Goal: Task Accomplishment & Management: Use online tool/utility

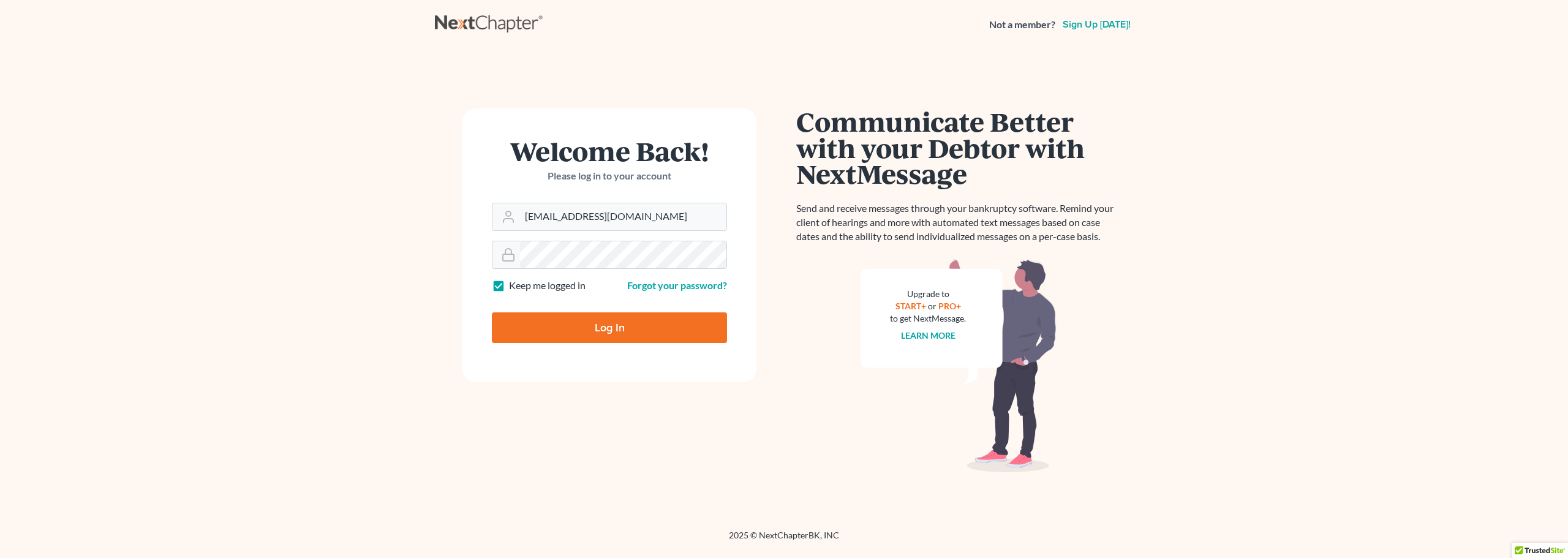
click at [614, 324] on input "Log In" at bounding box center [609, 327] width 235 height 30
type input "Thinking..."
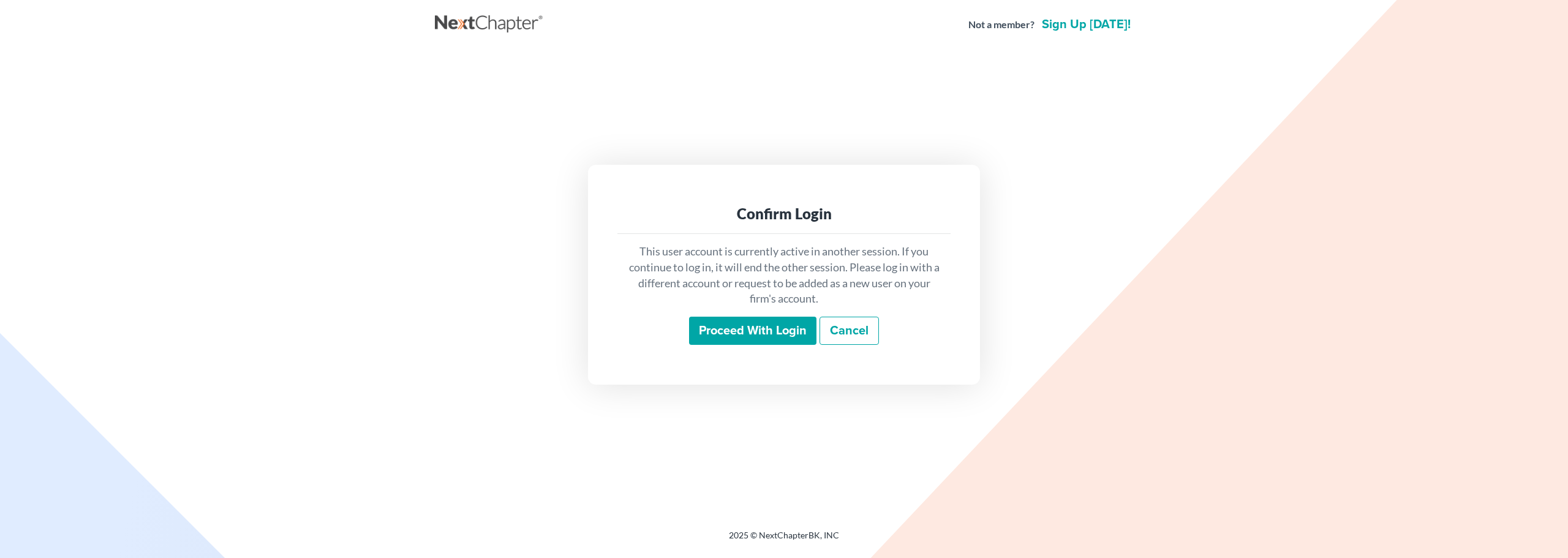
click at [764, 336] on input "Proceed with login" at bounding box center [753, 330] width 128 height 28
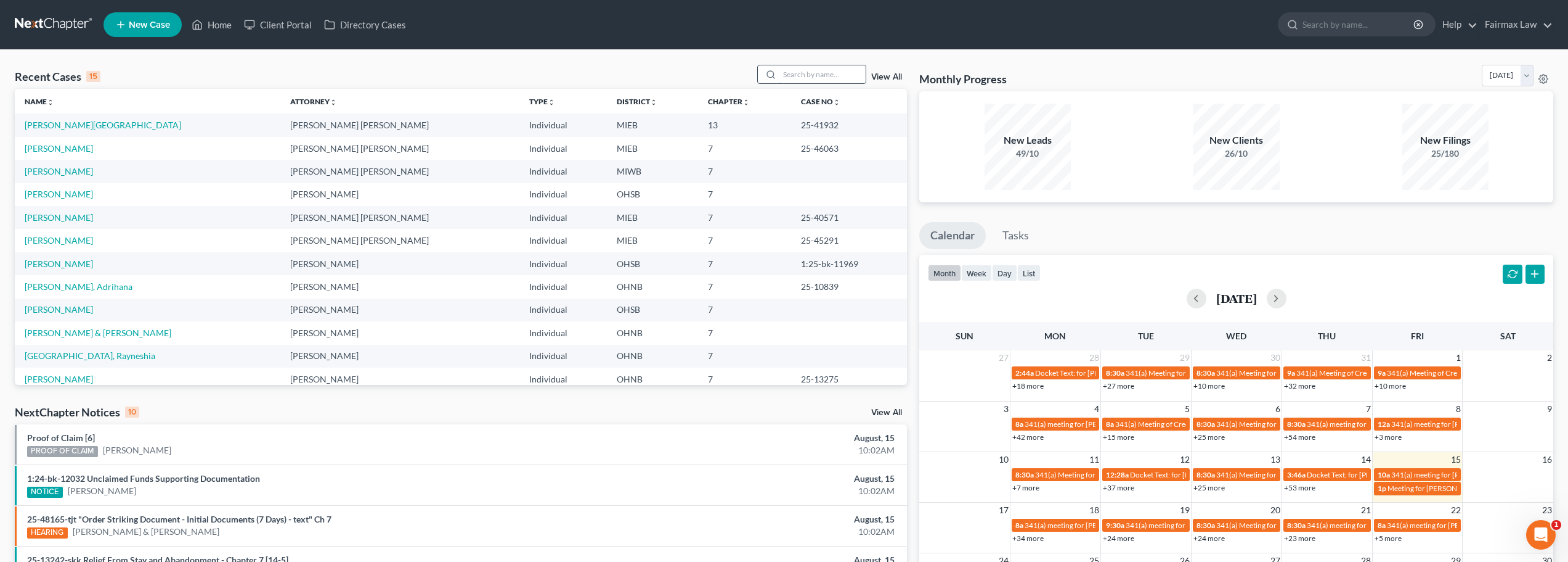
click at [823, 69] on input "search" at bounding box center [822, 74] width 86 height 18
type input "P"
type input "howell"
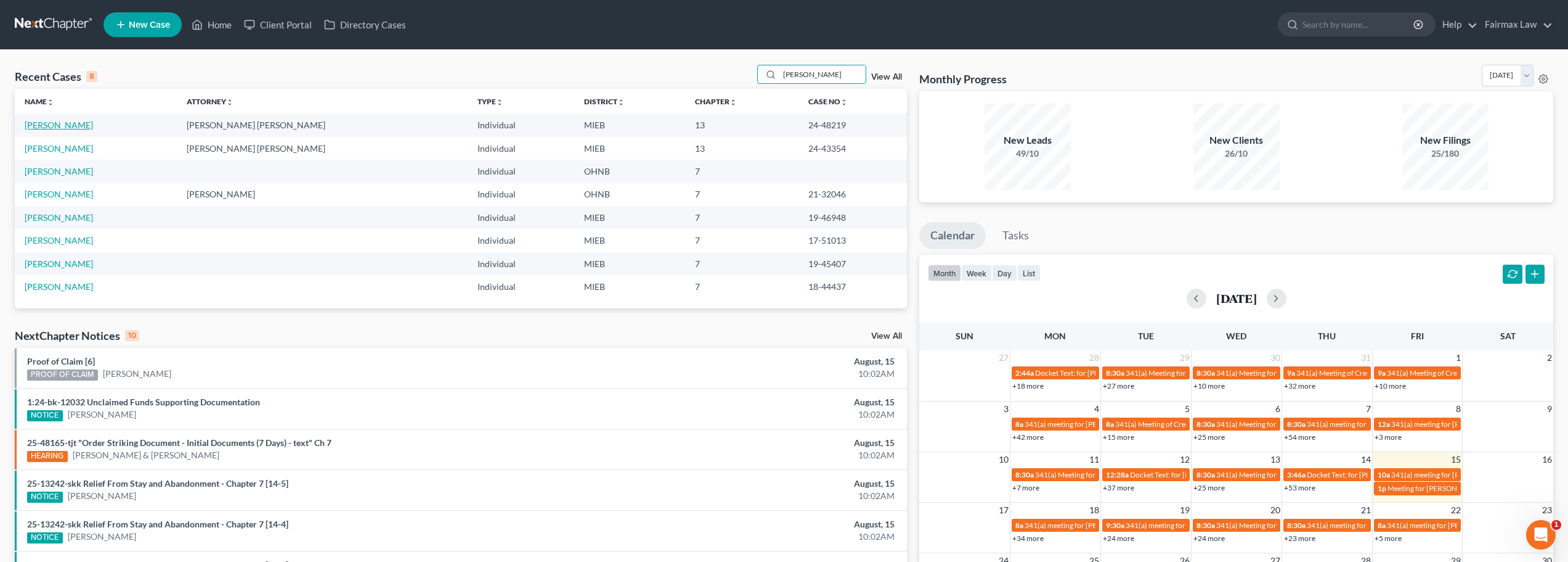
click at [55, 127] on link "Howell, James" at bounding box center [58, 124] width 68 height 11
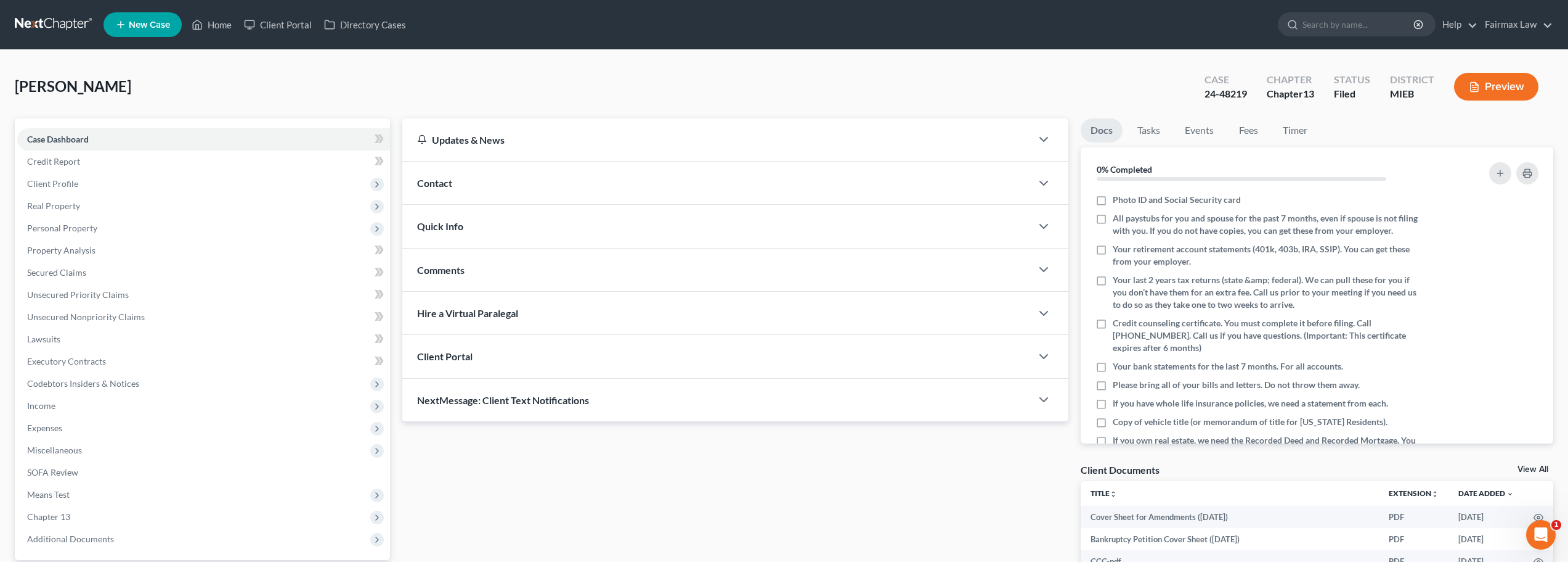
drag, startPoint x: 1576, startPoint y: 349, endPoint x: 1432, endPoint y: 129, distance: 262.9
click at [1432, 129] on ul "Docs Tasks Events Fees Timer" at bounding box center [1317, 132] width 473 height 29
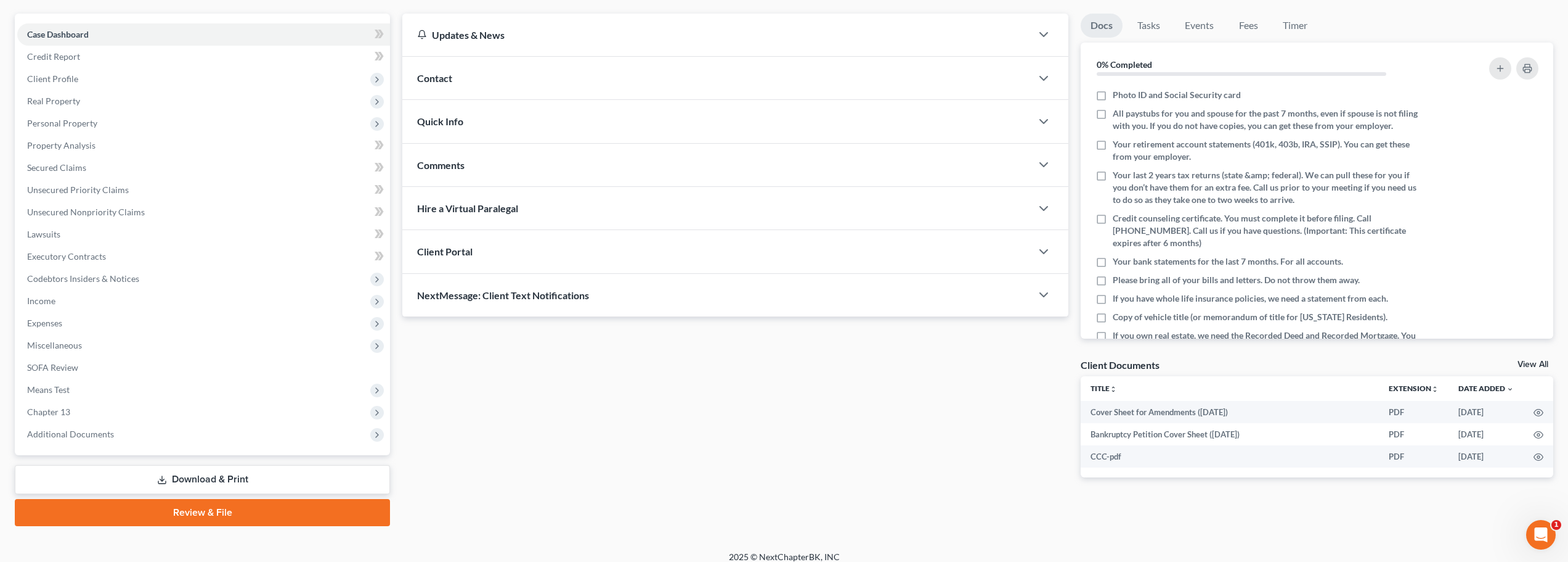
scroll to position [116, 0]
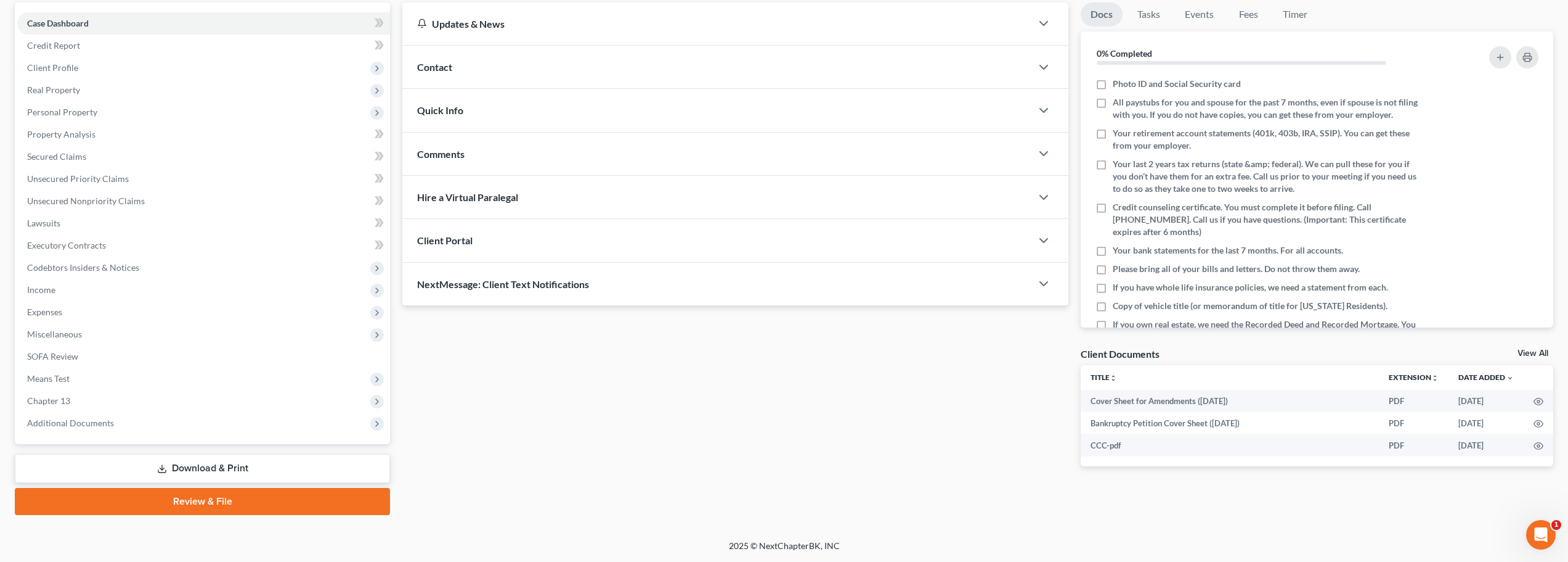
click at [1546, 353] on link "View All" at bounding box center [1532, 353] width 31 height 9
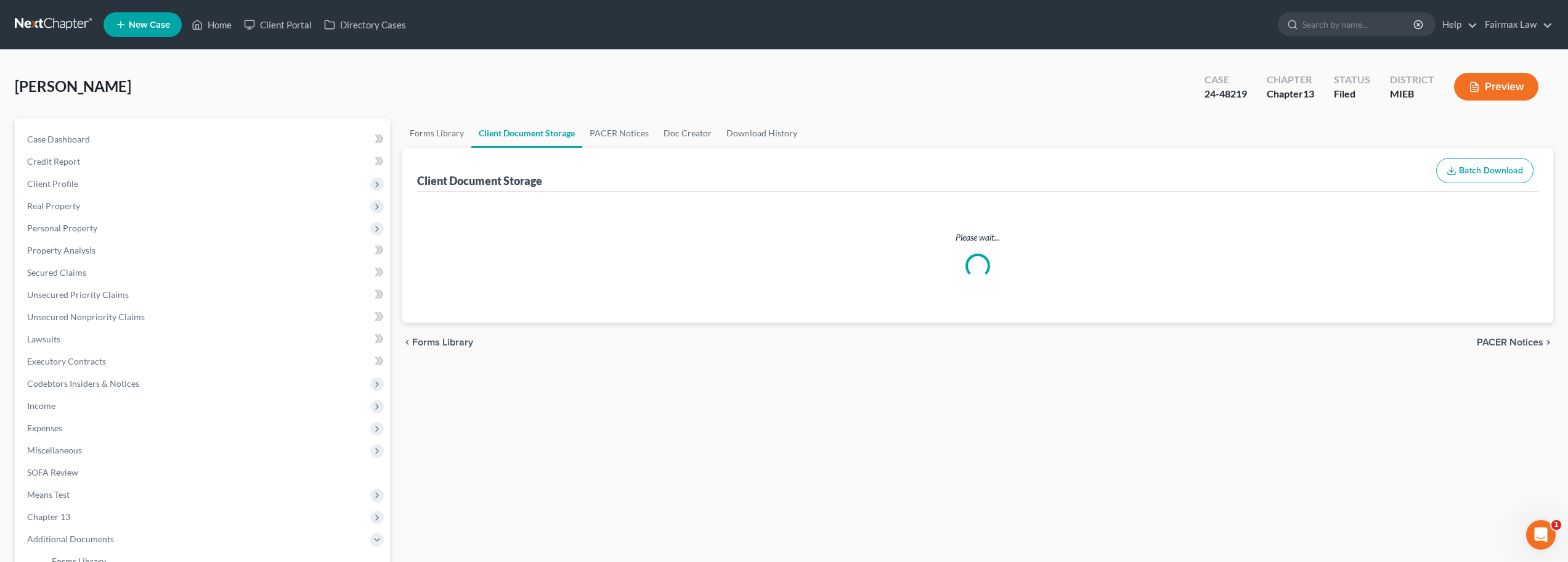
select select "7"
select select "6"
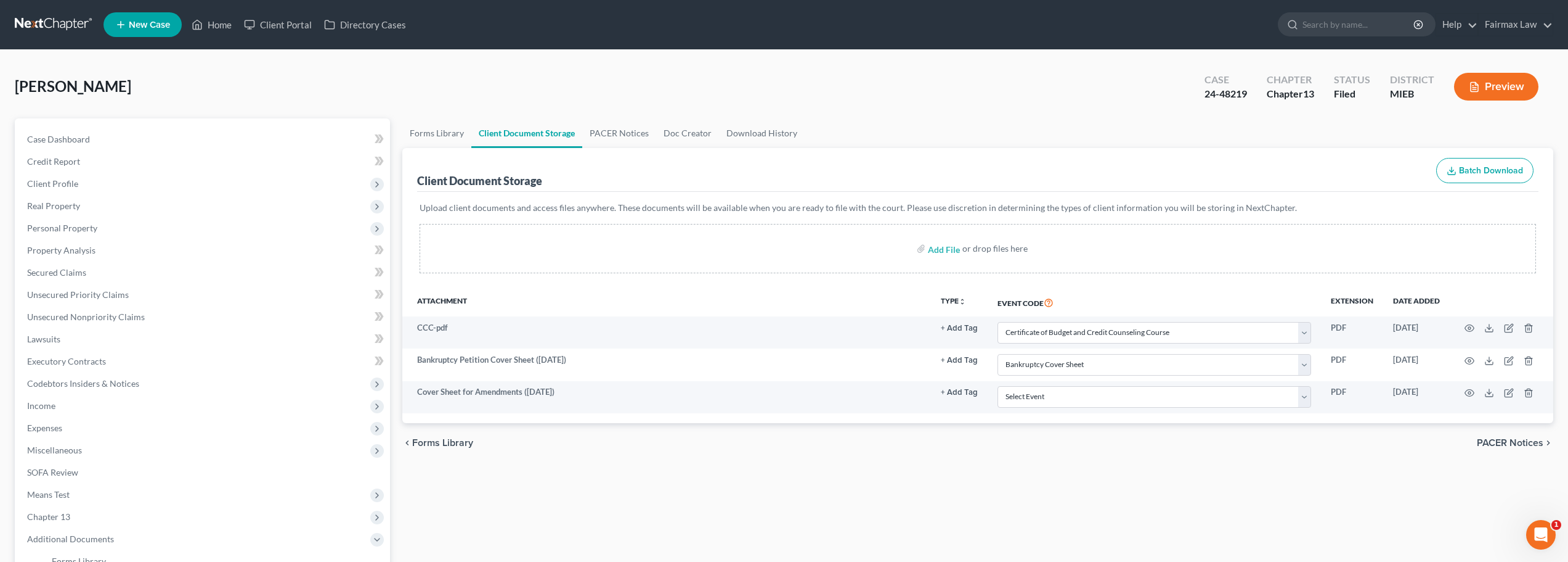
click at [1525, 444] on span "PACER Notices" at bounding box center [1510, 442] width 66 height 10
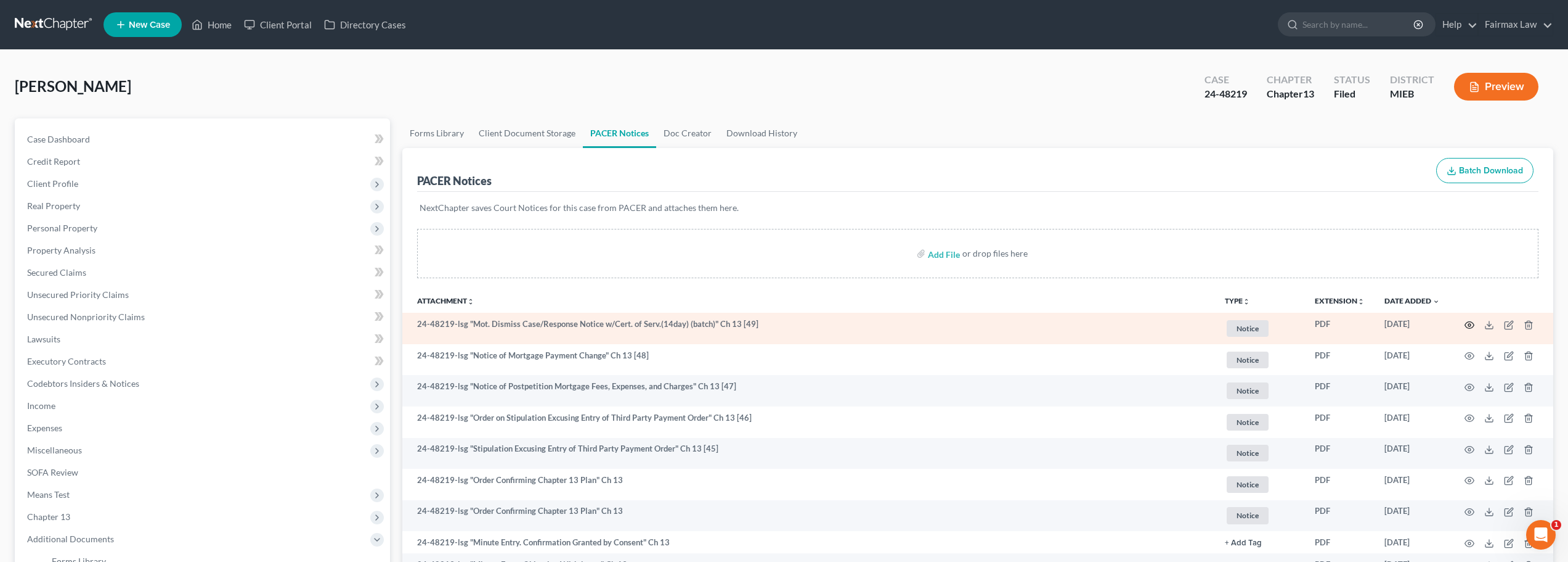
click at [1469, 326] on icon "button" at bounding box center [1469, 325] width 10 height 10
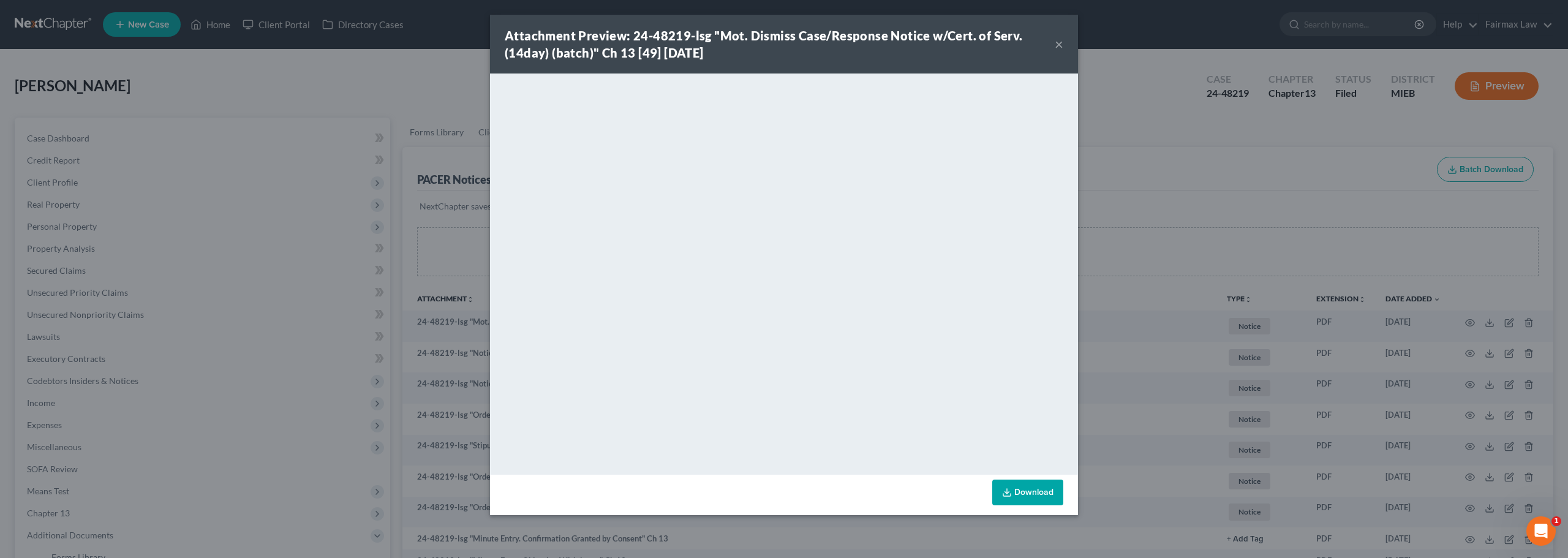
click at [1060, 43] on button "×" at bounding box center [1059, 43] width 9 height 15
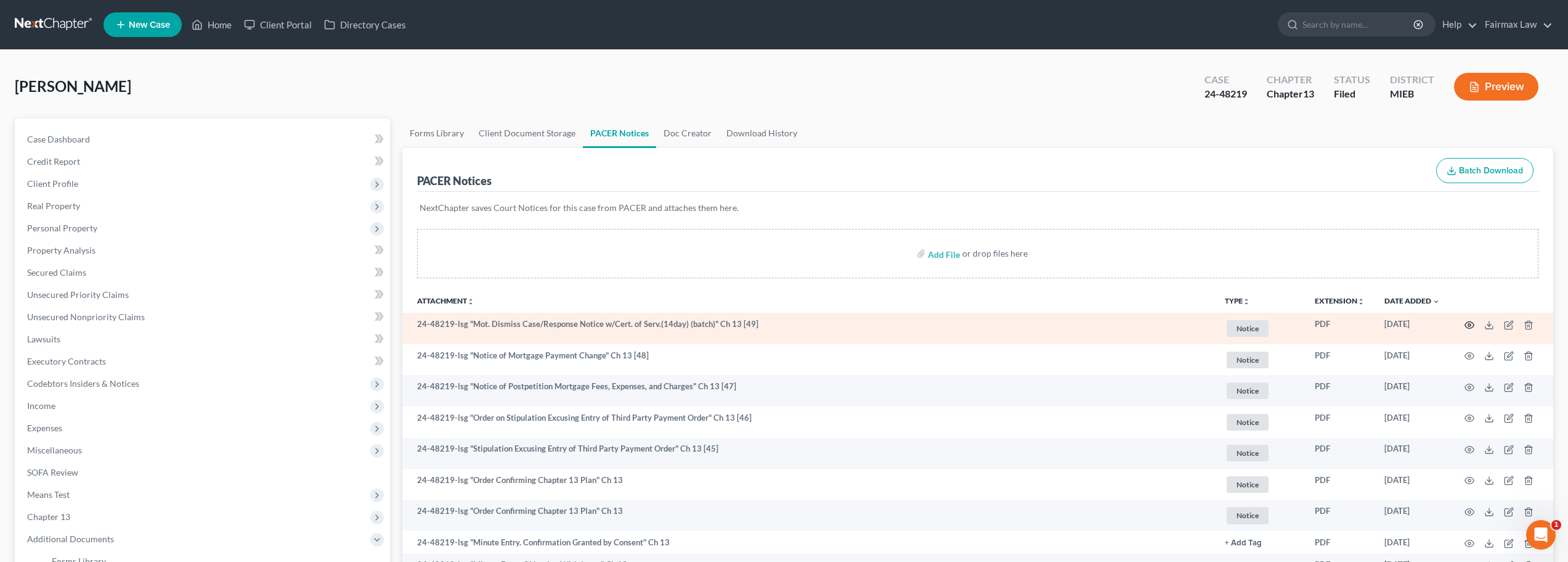
click at [1469, 327] on icon "button" at bounding box center [1469, 325] width 10 height 10
